Goal: Book appointment/travel/reservation

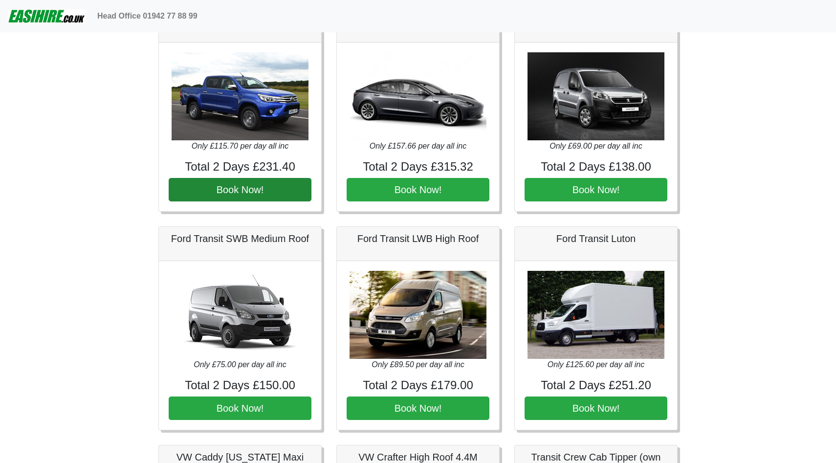
scroll to position [293, 0]
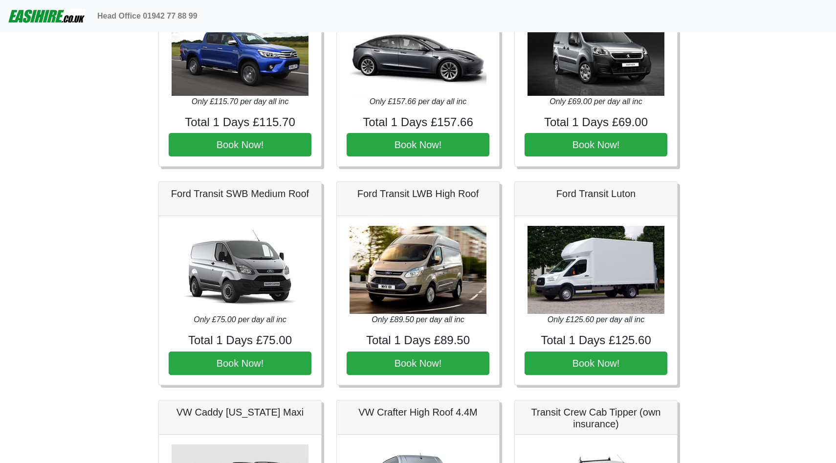
scroll to position [108, 0]
